Goal: Find specific page/section: Find specific page/section

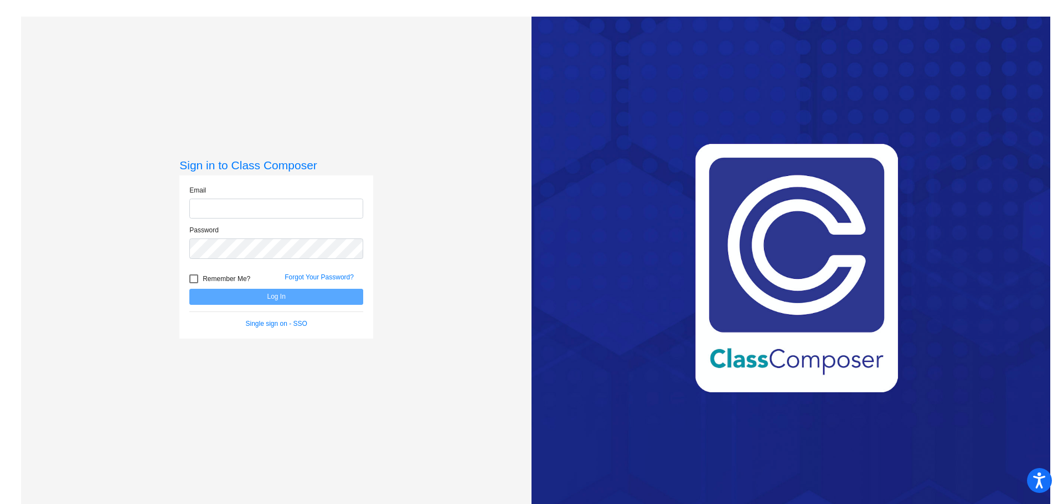
type input "[EMAIL_ADDRESS][DOMAIN_NAME]"
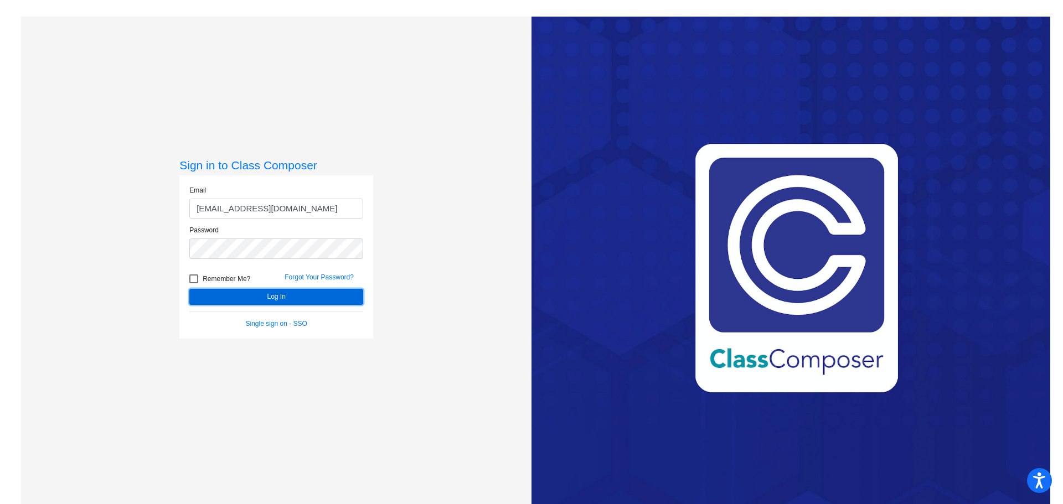
click at [270, 296] on button "Log In" at bounding box center [276, 297] width 174 height 16
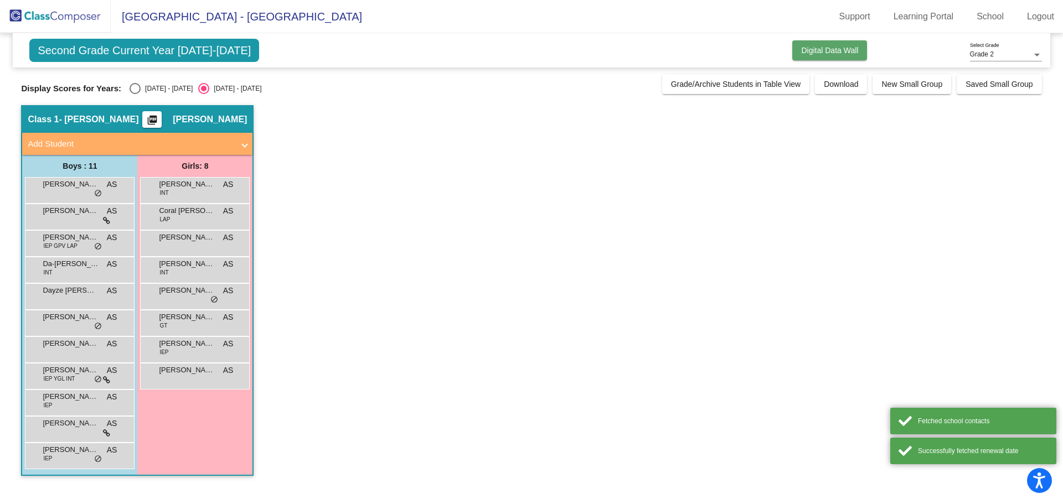
click at [832, 45] on button "Digital Data Wall" at bounding box center [829, 50] width 75 height 20
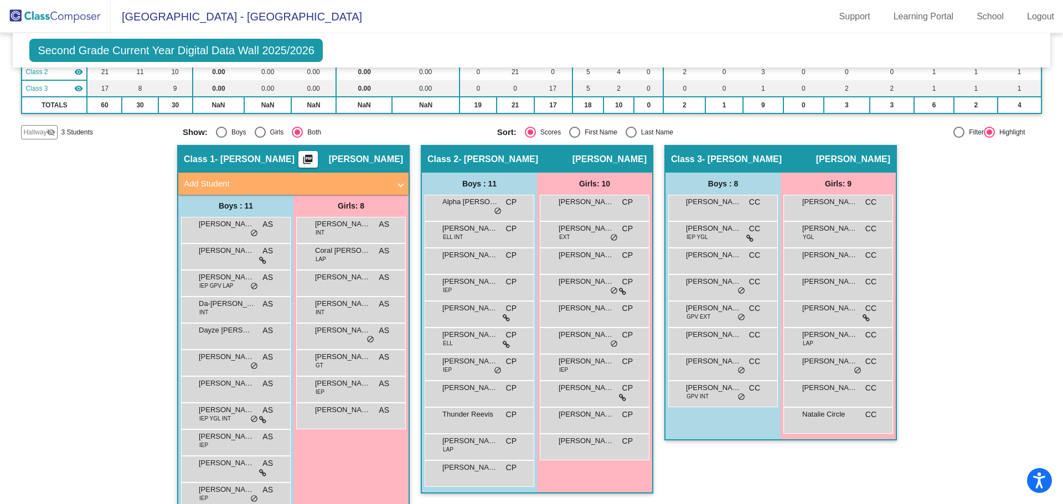
scroll to position [145, 0]
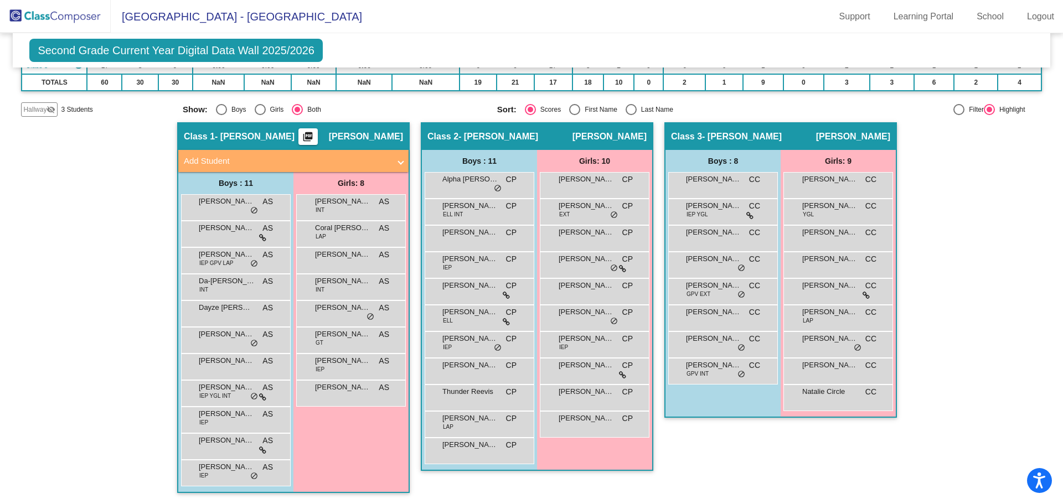
click at [952, 167] on div "Hallway - Hallway Class picture_as_pdf Add Student First Name Last Name Student…" at bounding box center [531, 313] width 1020 height 382
click at [826, 348] on div "[PERSON_NAME] CC lock do_not_disturb_alt" at bounding box center [838, 343] width 106 height 23
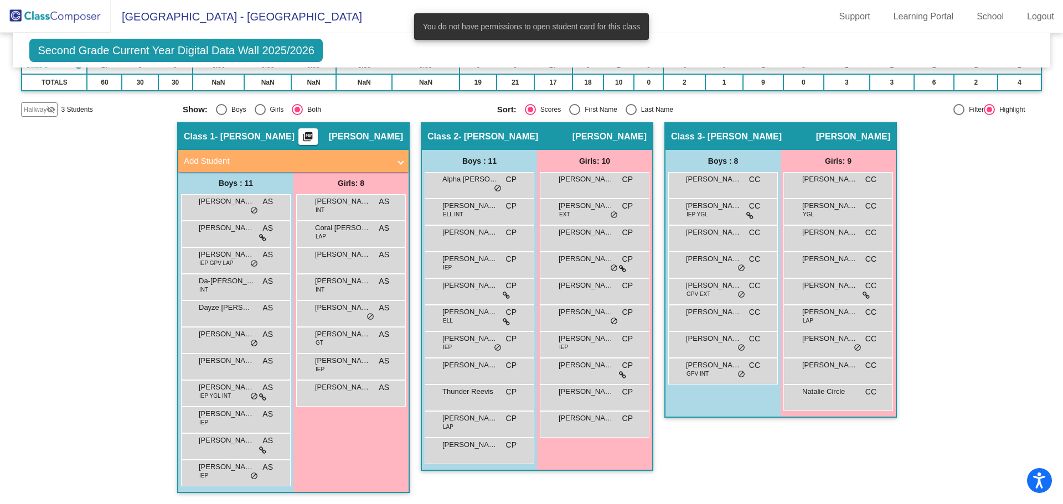
click at [924, 351] on div "Hallway - Hallway Class picture_as_pdf Add Student First Name Last Name Student…" at bounding box center [531, 313] width 1020 height 382
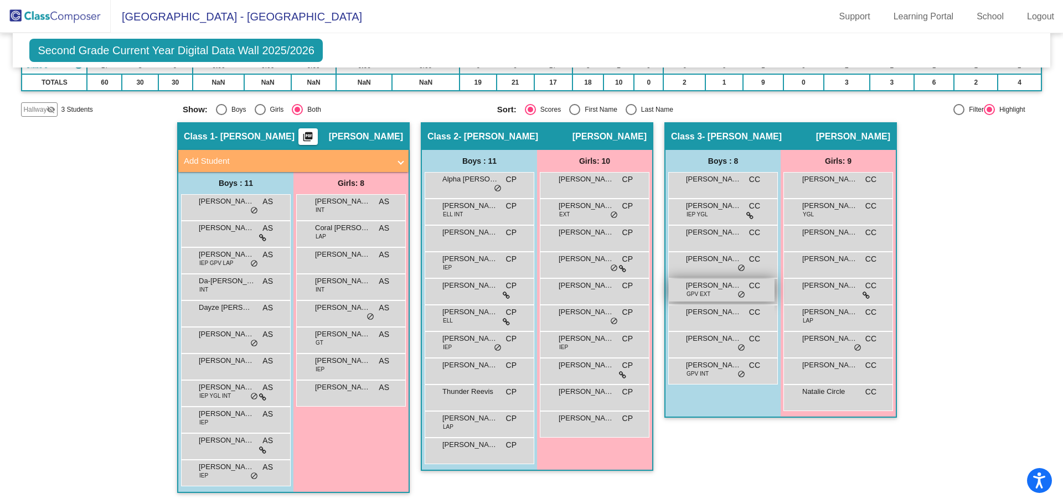
click at [741, 292] on span "do_not_disturb_alt" at bounding box center [742, 295] width 8 height 9
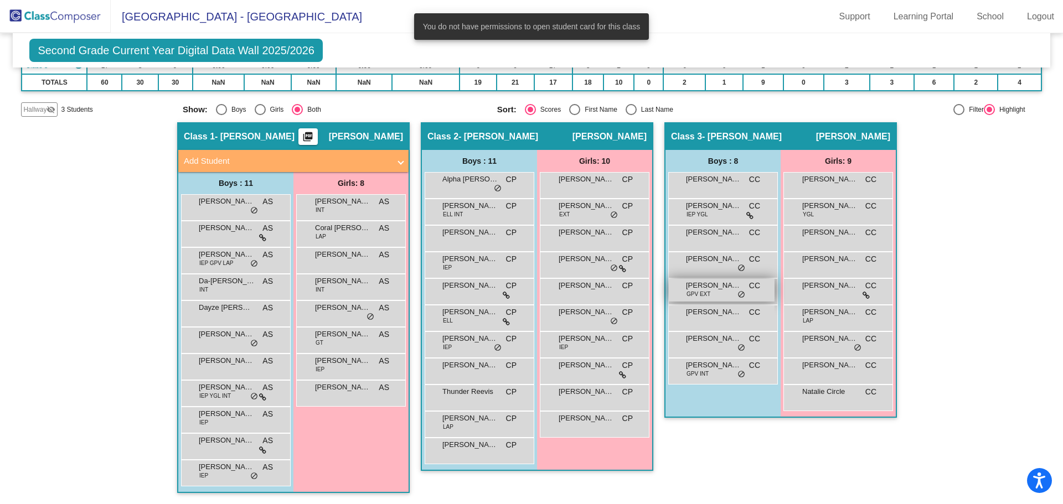
click at [741, 292] on span "do_not_disturb_alt" at bounding box center [742, 295] width 8 height 9
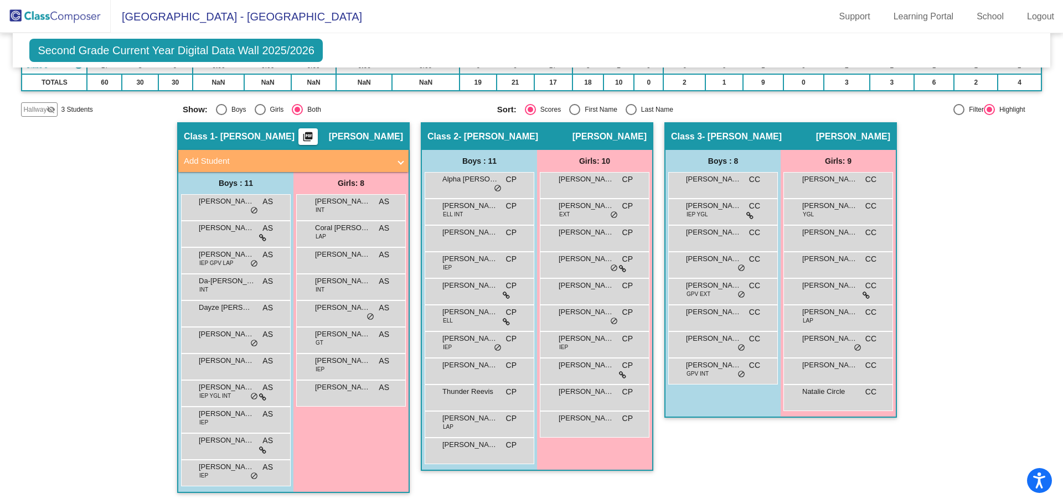
click at [99, 228] on div "Hallway - Hallway Class picture_as_pdf Add Student First Name Last Name Student…" at bounding box center [531, 313] width 1020 height 382
drag, startPoint x: 125, startPoint y: 275, endPoint x: 239, endPoint y: 2, distance: 296.2
click at [125, 275] on div "Hallway - Hallway Class picture_as_pdf Add Student First Name Last Name Student…" at bounding box center [531, 313] width 1020 height 382
